Goal: Navigation & Orientation: Locate item on page

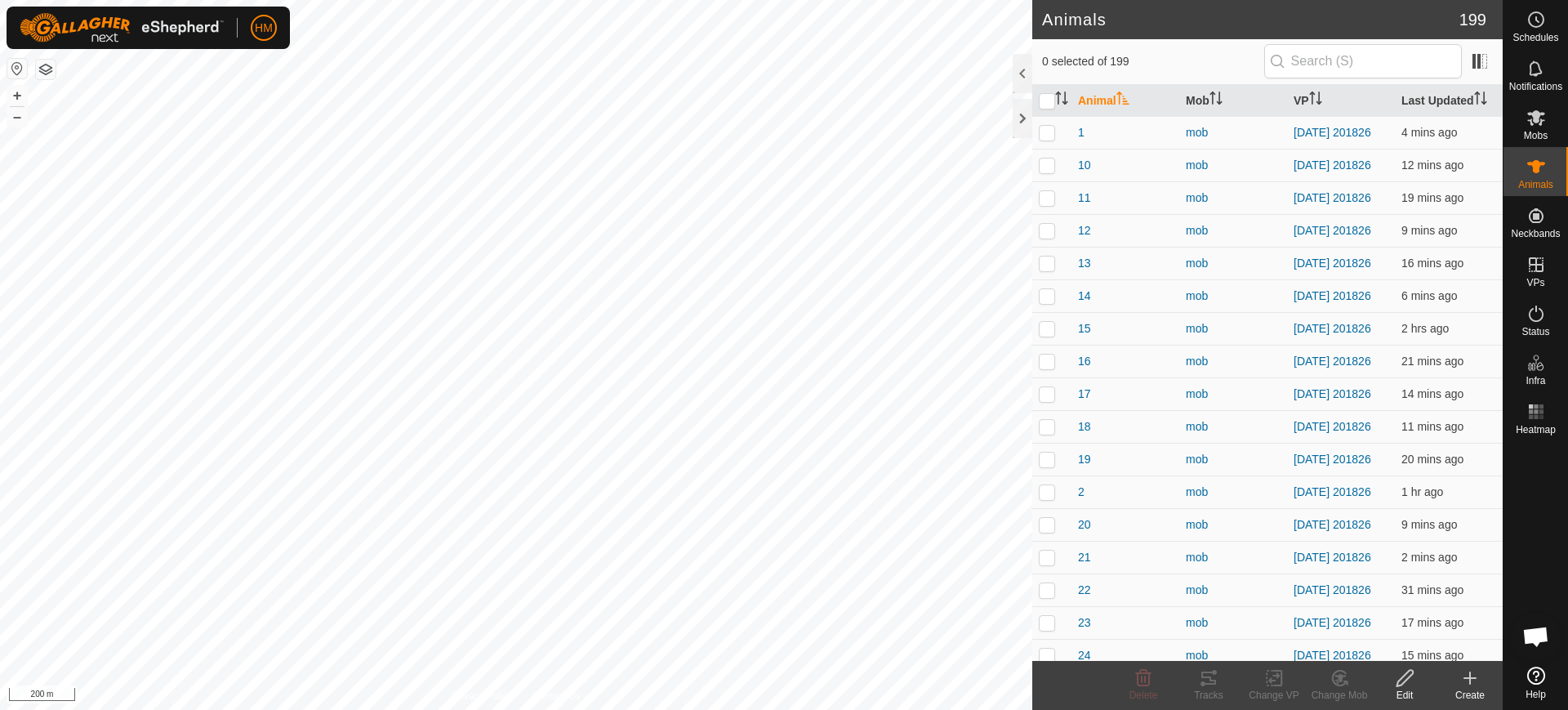
scroll to position [8012, 0]
click at [17, 92] on button "+" at bounding box center [17, 95] width 20 height 20
click at [20, 92] on button "+" at bounding box center [17, 95] width 20 height 20
click at [17, 122] on button "–" at bounding box center [17, 117] width 20 height 20
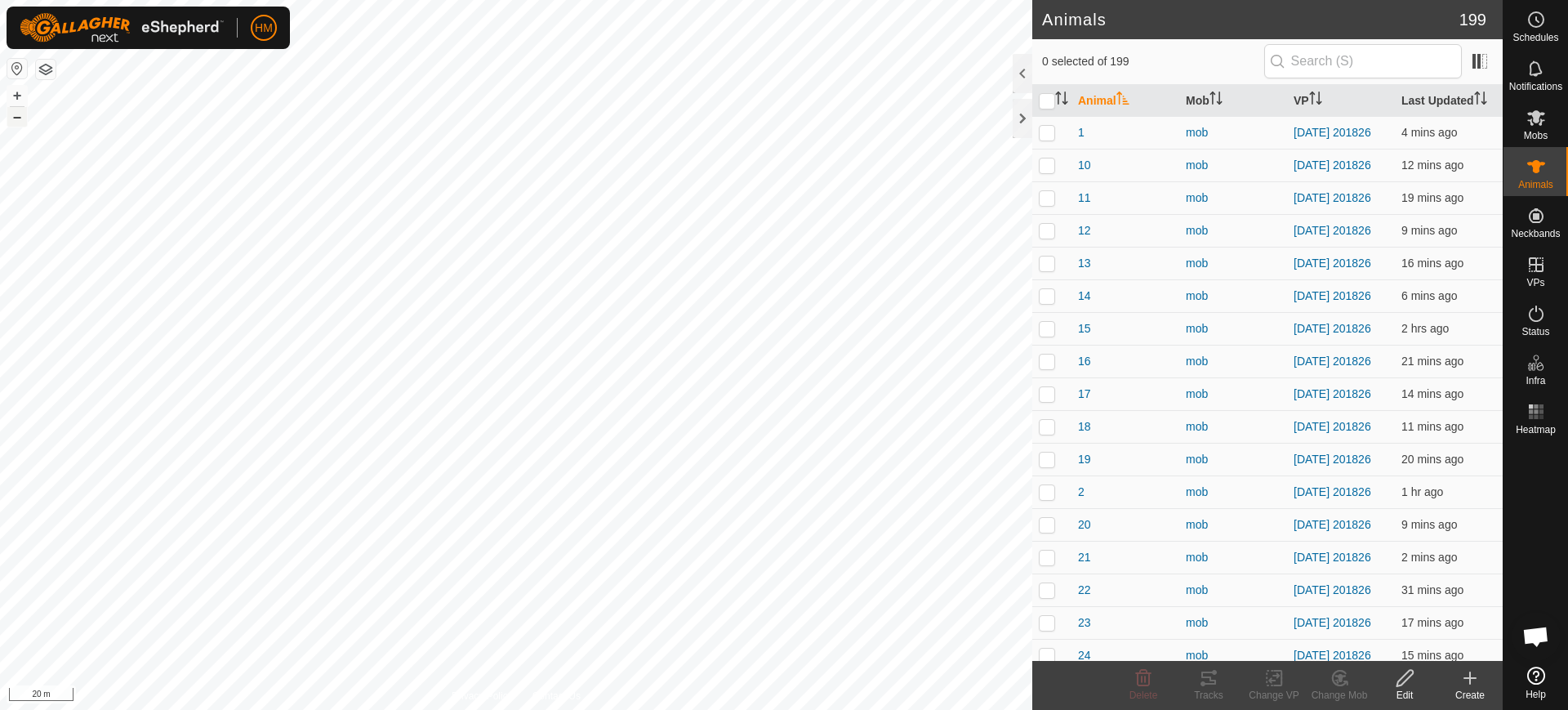
click at [17, 122] on button "–" at bounding box center [17, 117] width 20 height 20
click at [15, 89] on button "+" at bounding box center [17, 95] width 20 height 20
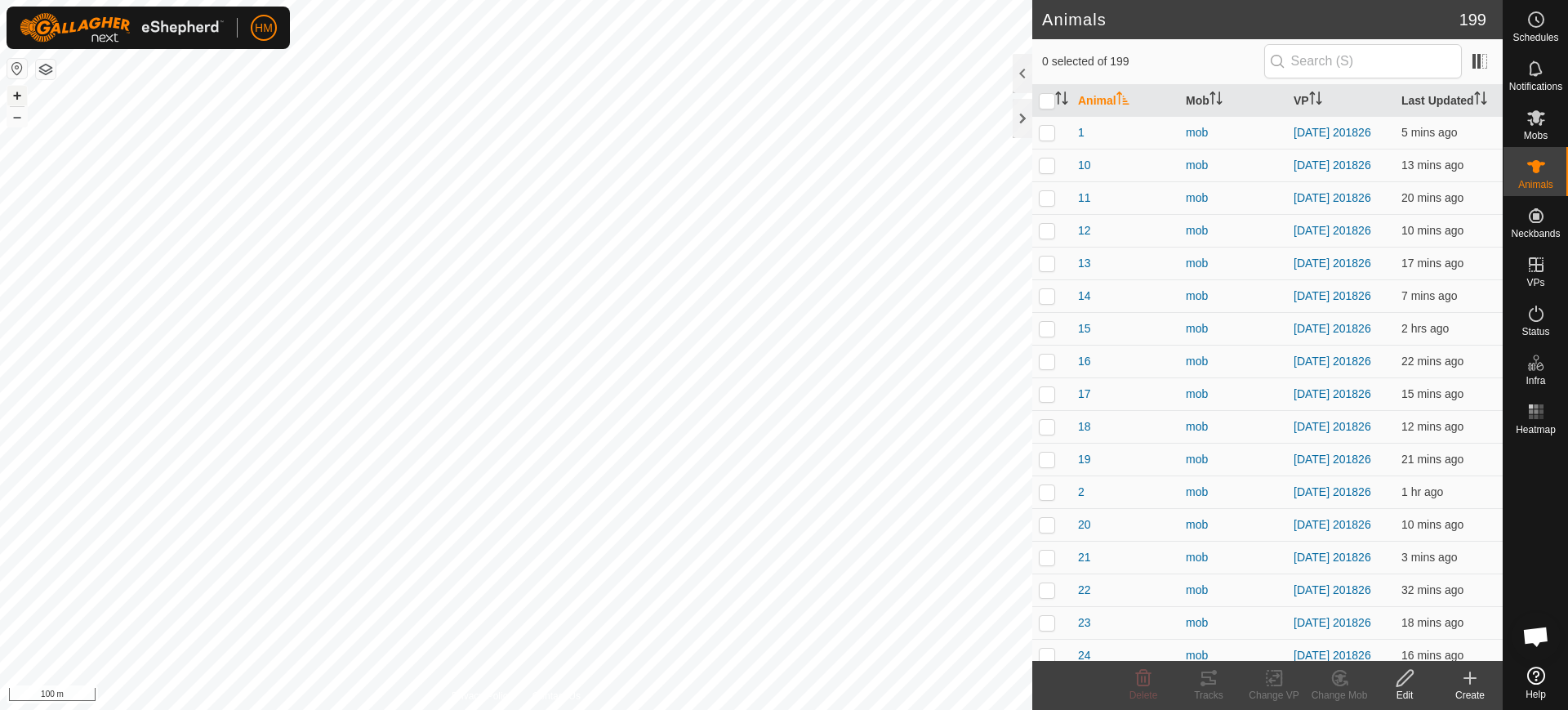
click at [19, 97] on button "+" at bounding box center [17, 95] width 20 height 20
click at [19, 115] on button "–" at bounding box center [17, 117] width 20 height 20
